Goal: Navigation & Orientation: Find specific page/section

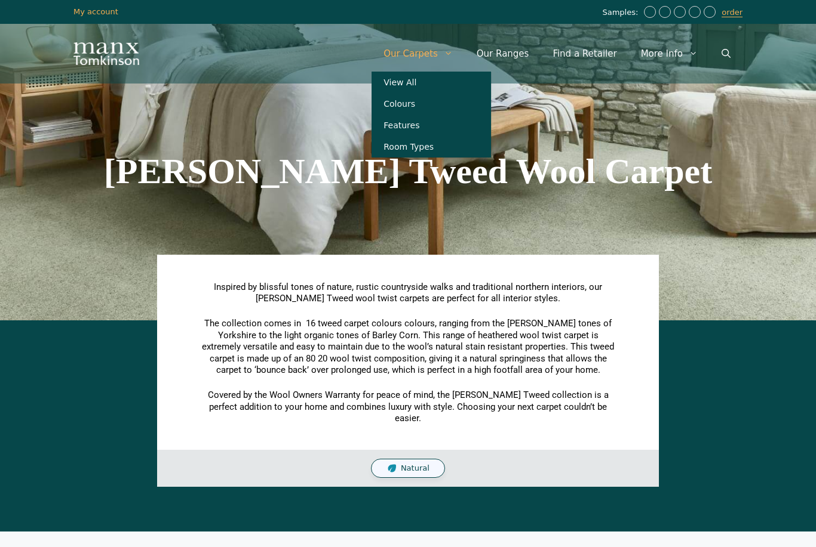
click at [420, 108] on link "Colours" at bounding box center [430, 103] width 119 height 21
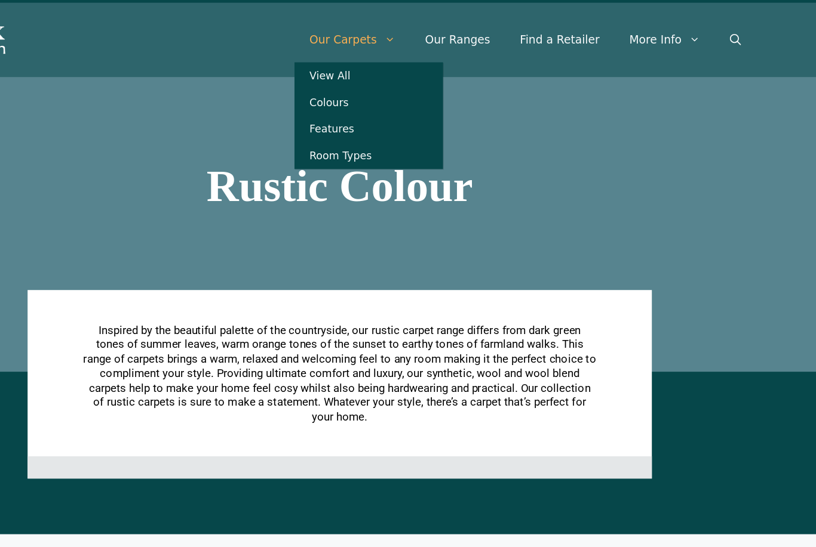
click at [371, 136] on link "Room Types" at bounding box center [430, 146] width 119 height 21
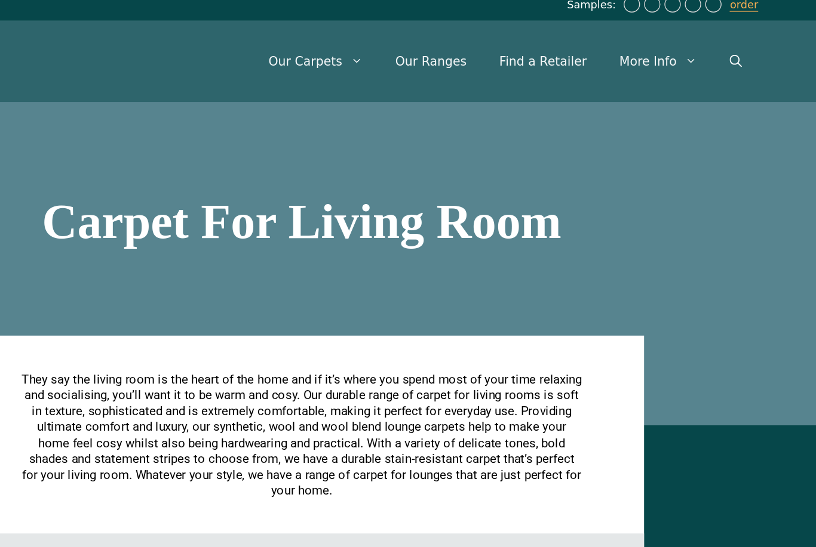
click at [540, 46] on link "Find a Retailer" at bounding box center [584, 54] width 88 height 36
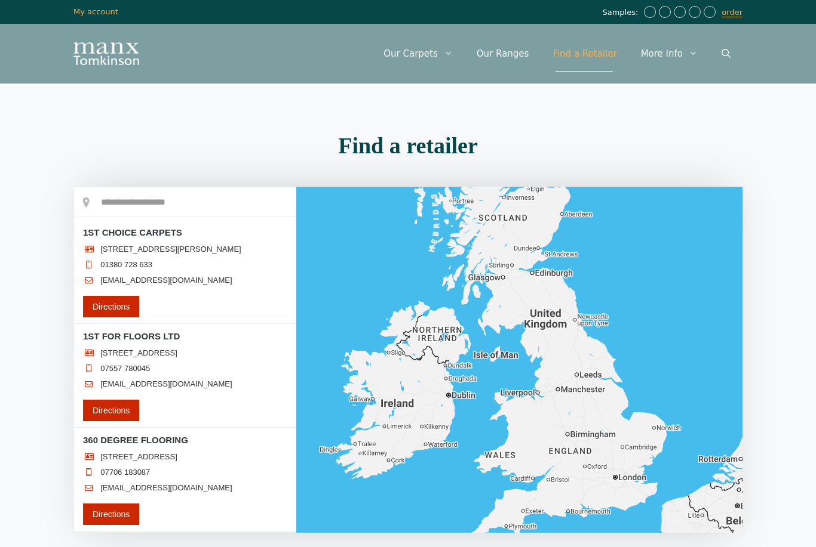
click at [139, 210] on input "text" at bounding box center [184, 202] width 221 height 30
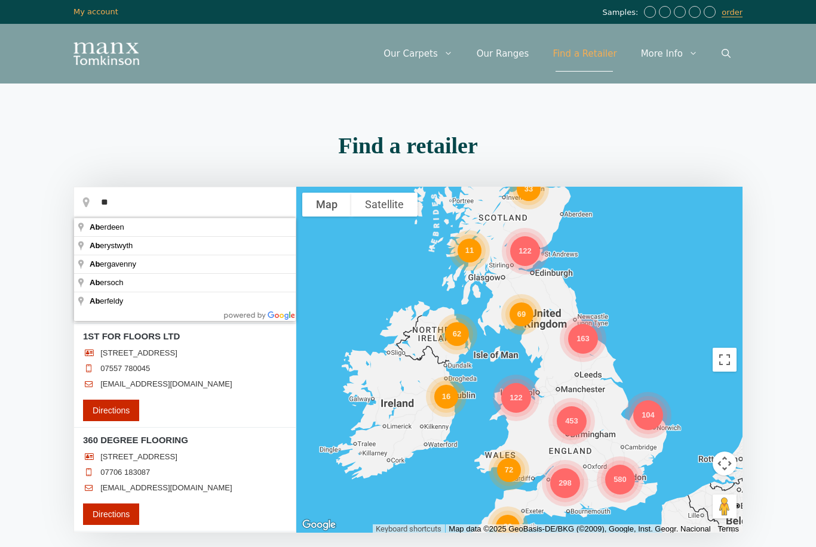
type input "********"
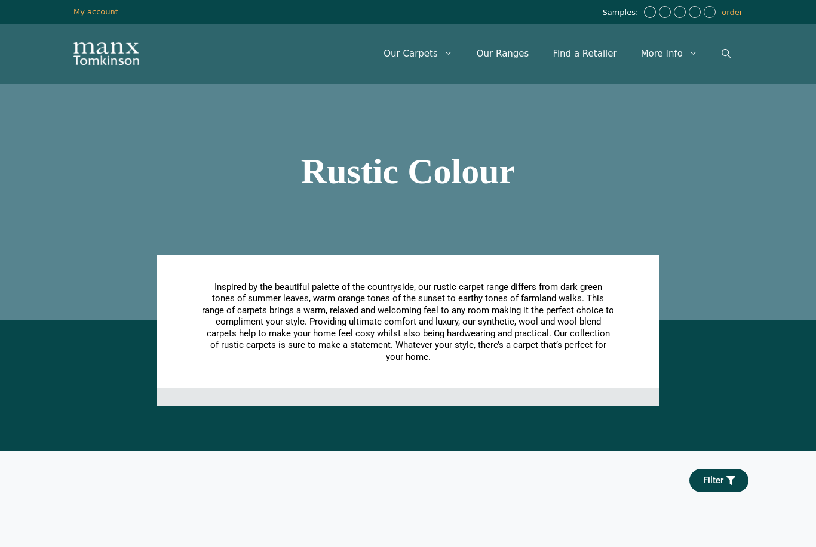
scroll to position [21, 0]
